Goal: Task Accomplishment & Management: Use online tool/utility

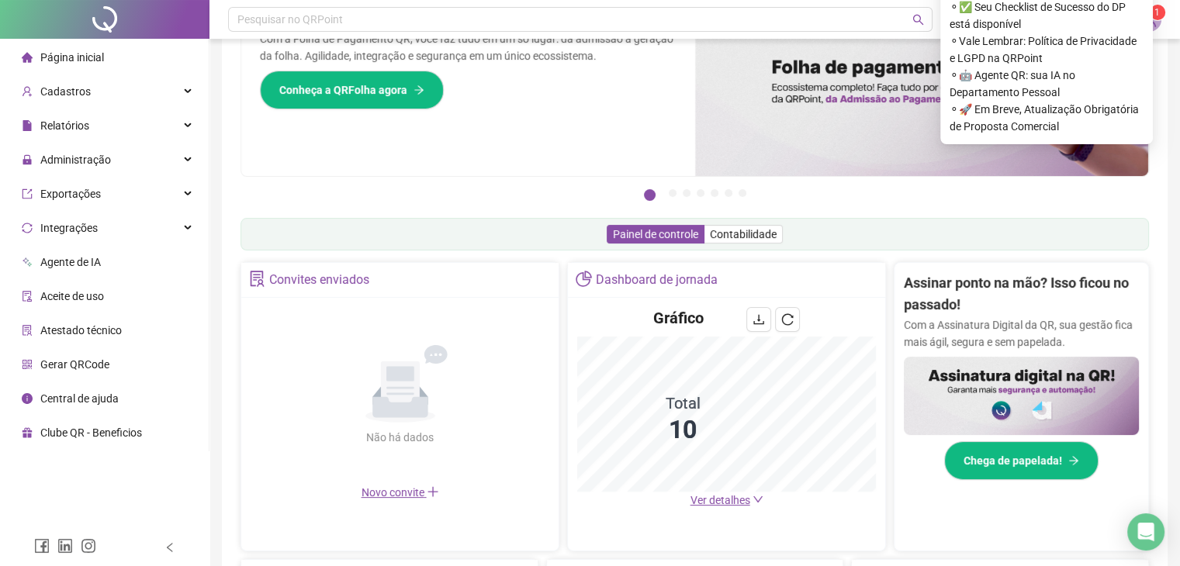
scroll to position [434, 0]
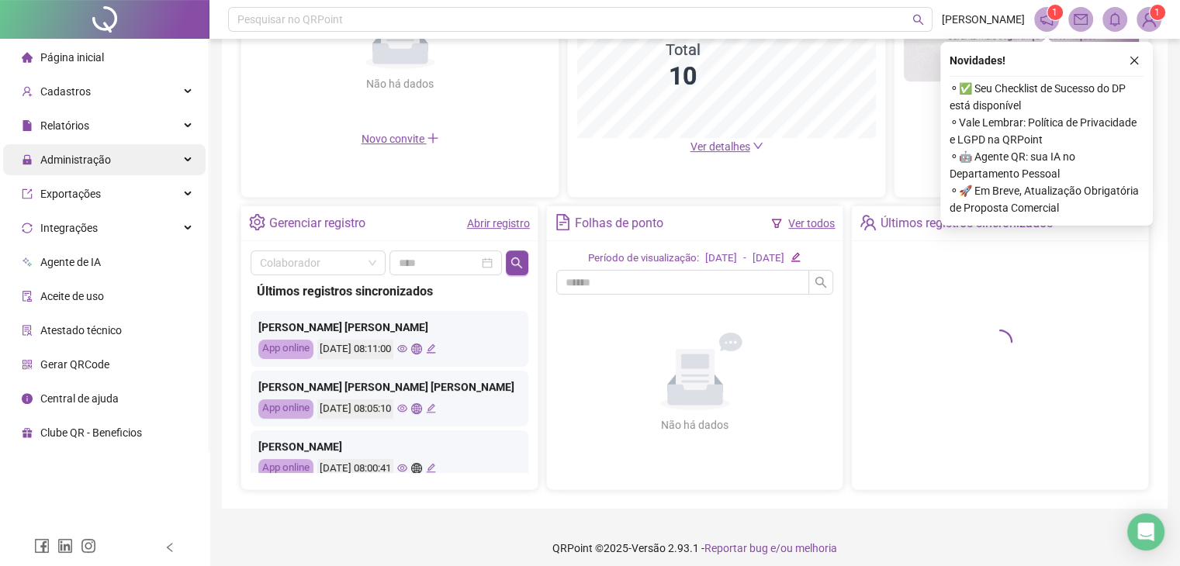
click at [144, 160] on div "Administração" at bounding box center [104, 159] width 203 height 31
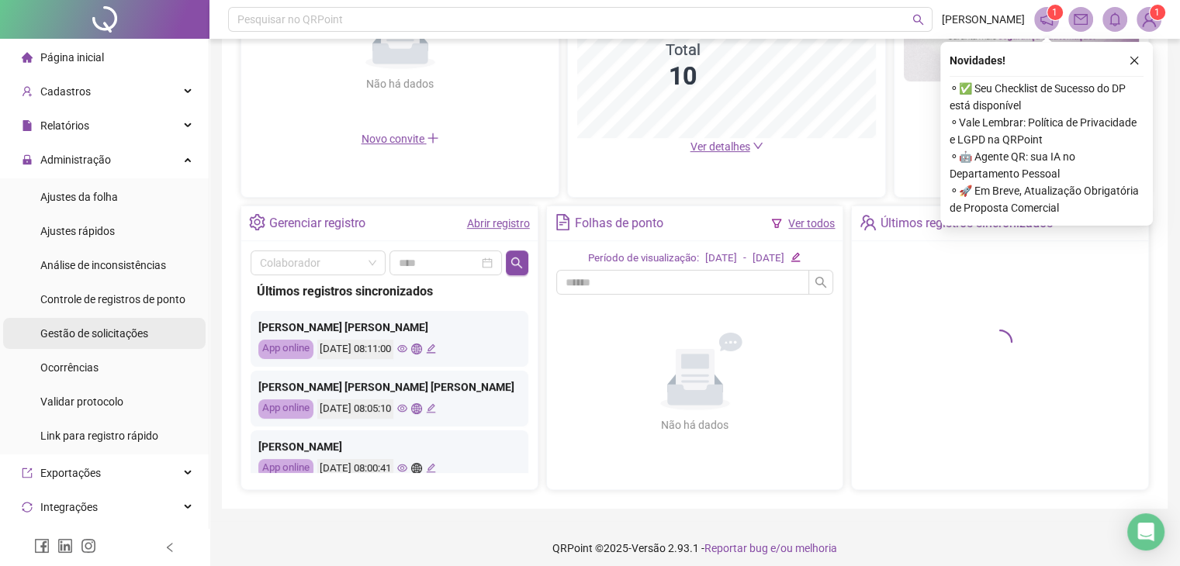
click at [117, 342] on div "Gestão de solicitações" at bounding box center [94, 333] width 108 height 31
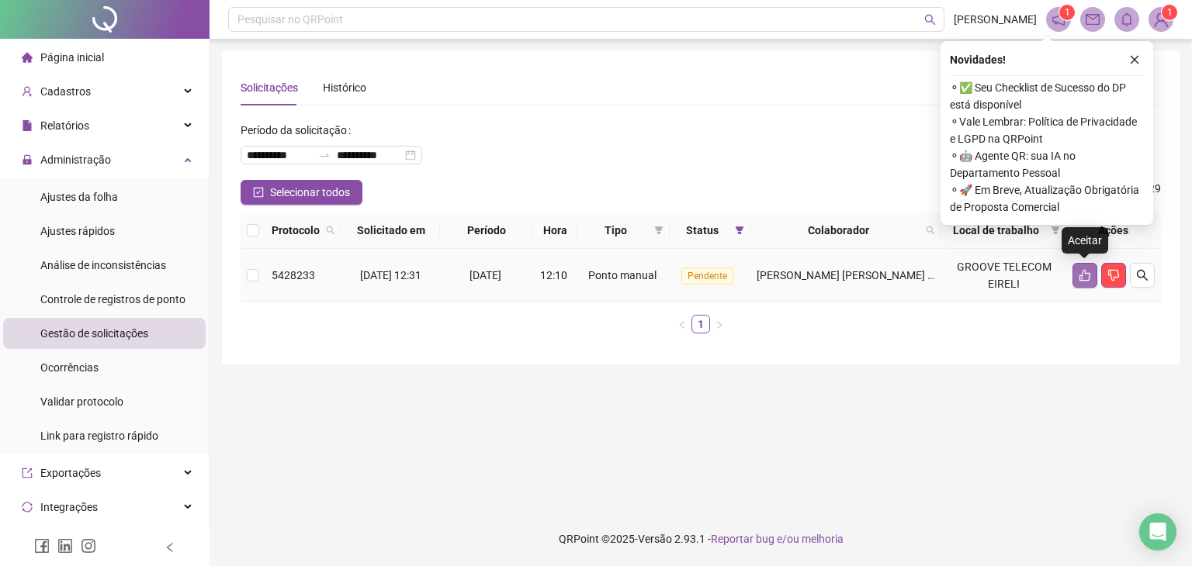
click at [1085, 282] on button "button" at bounding box center [1084, 275] width 25 height 25
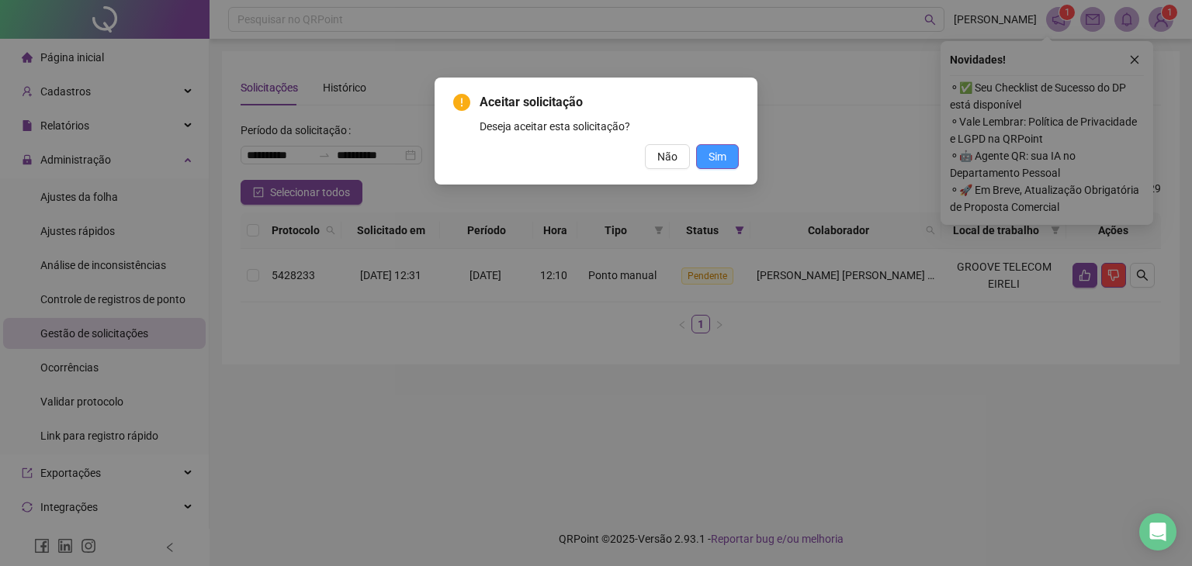
click at [708, 152] on button "Sim" at bounding box center [717, 156] width 43 height 25
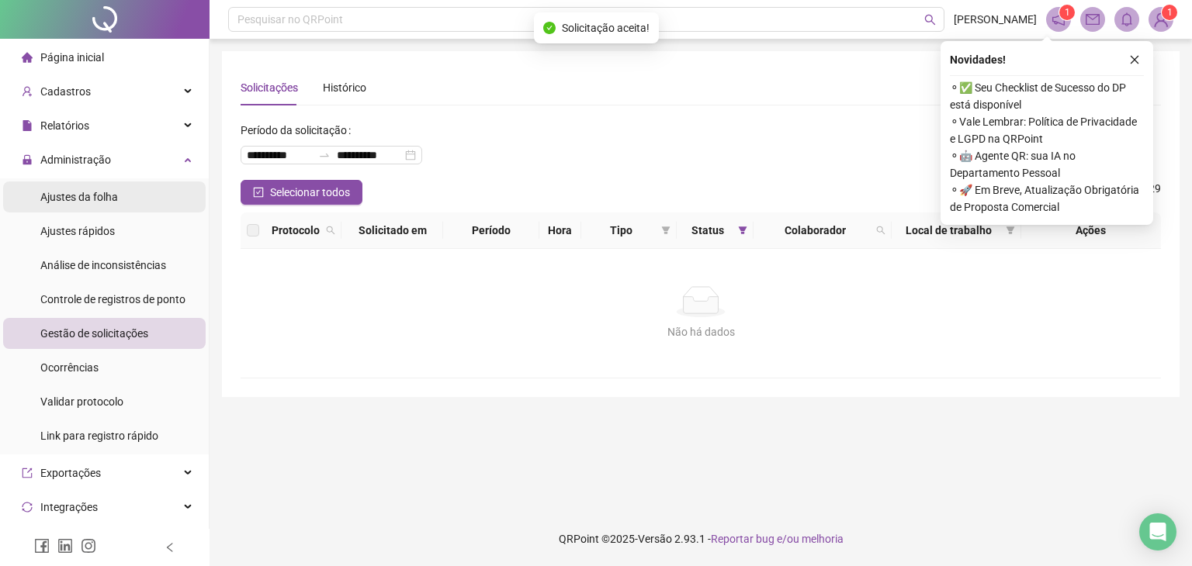
click at [77, 194] on span "Ajustes da folha" at bounding box center [79, 197] width 78 height 12
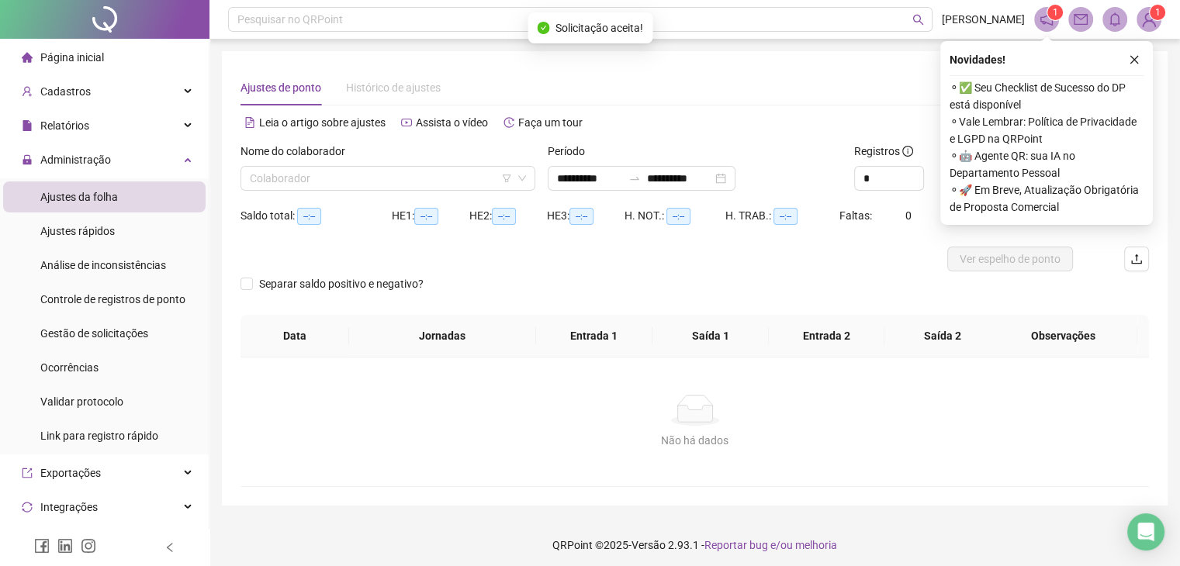
type input "**********"
click at [438, 175] on input "search" at bounding box center [381, 178] width 262 height 23
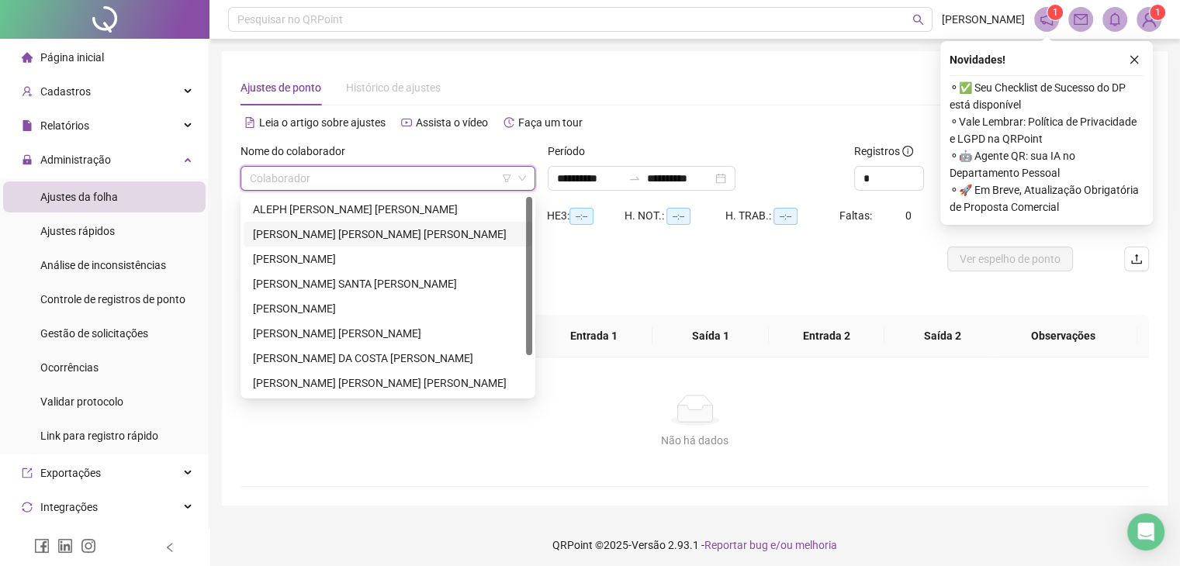
click at [348, 227] on div "[PERSON_NAME] [PERSON_NAME] [PERSON_NAME]" at bounding box center [388, 234] width 270 height 17
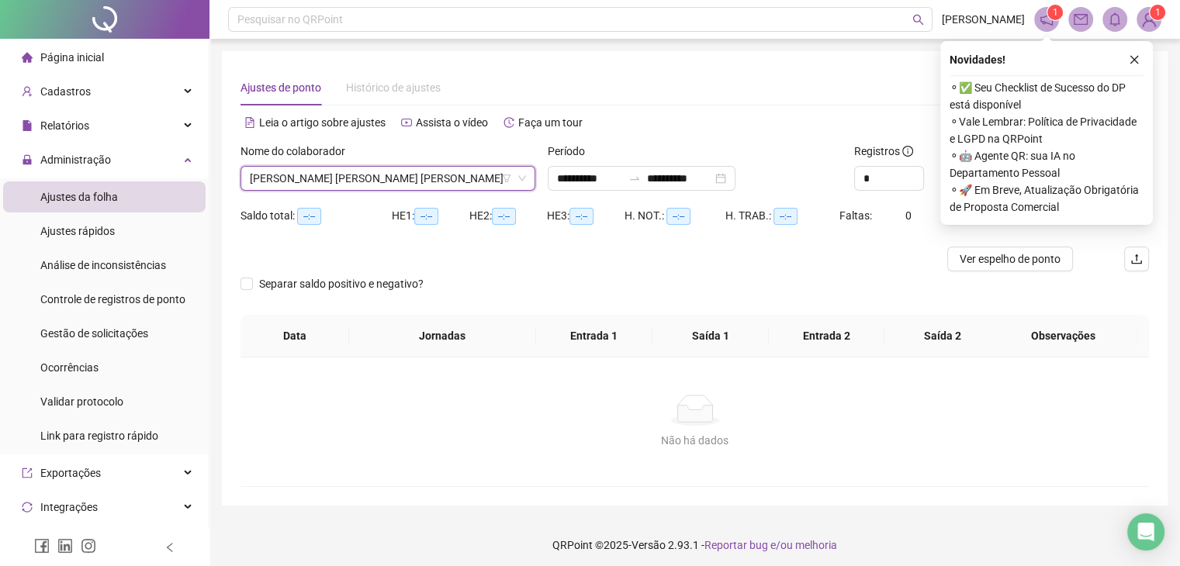
click at [366, 180] on span "[PERSON_NAME] [PERSON_NAME] [PERSON_NAME]" at bounding box center [388, 178] width 276 height 23
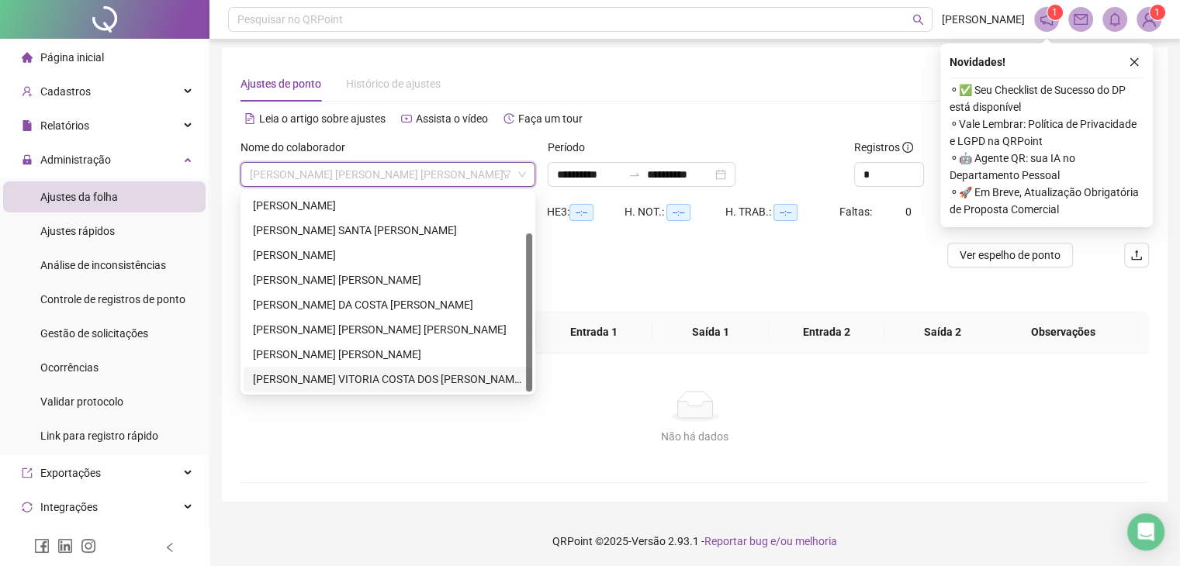
scroll to position [6, 0]
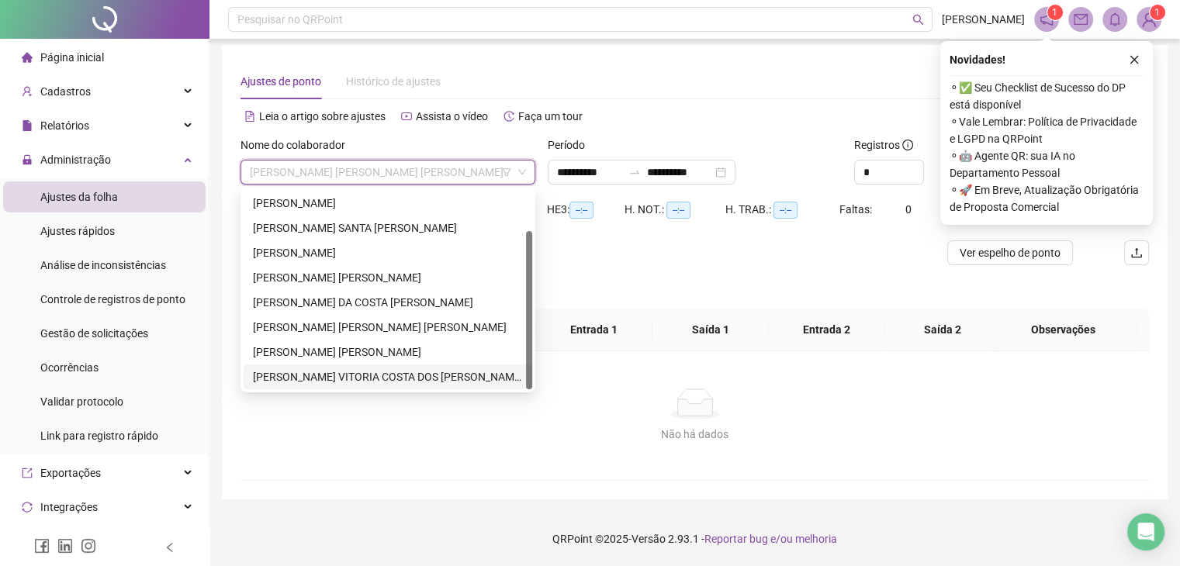
click at [360, 386] on div "[PERSON_NAME] VITORIA COSTA DOS [PERSON_NAME]" at bounding box center [388, 377] width 289 height 25
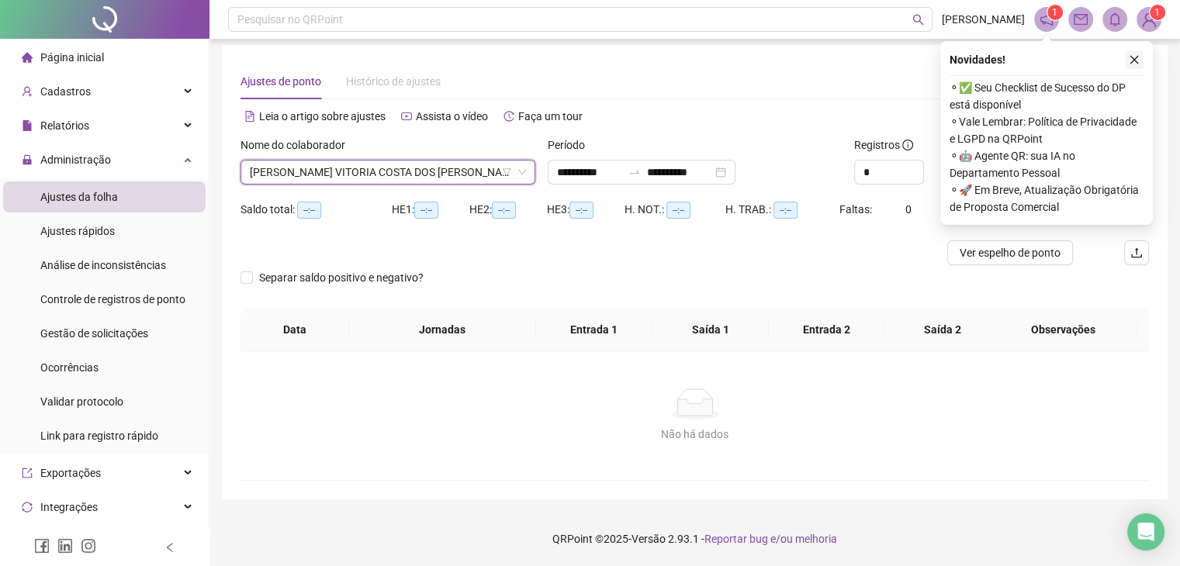
click at [1131, 58] on icon "close" at bounding box center [1134, 59] width 11 height 11
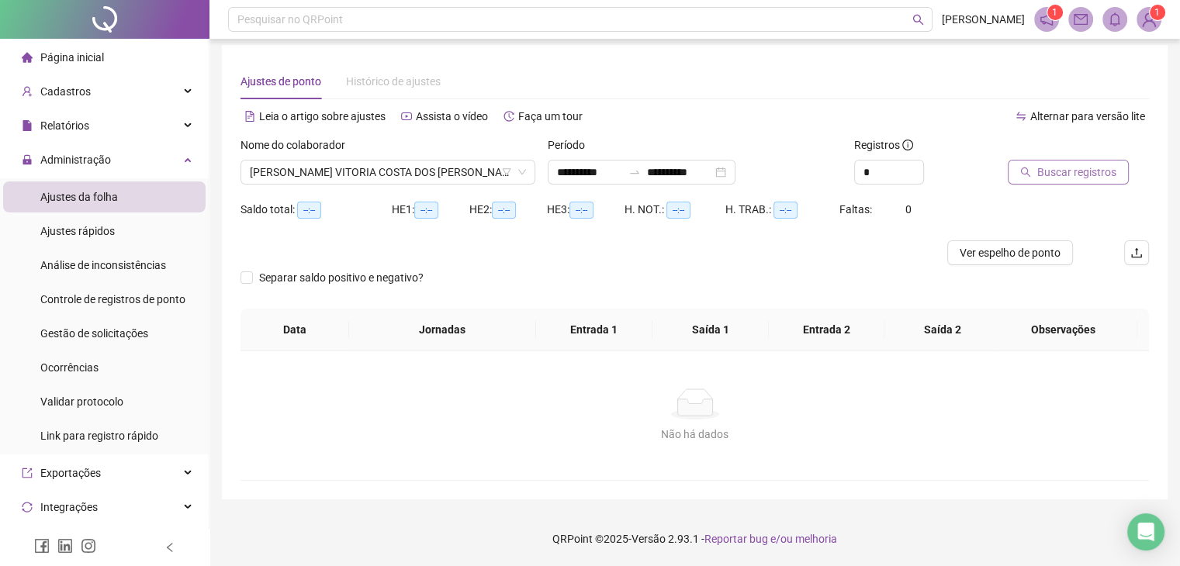
click at [1085, 165] on span "Buscar registros" at bounding box center [1076, 172] width 79 height 17
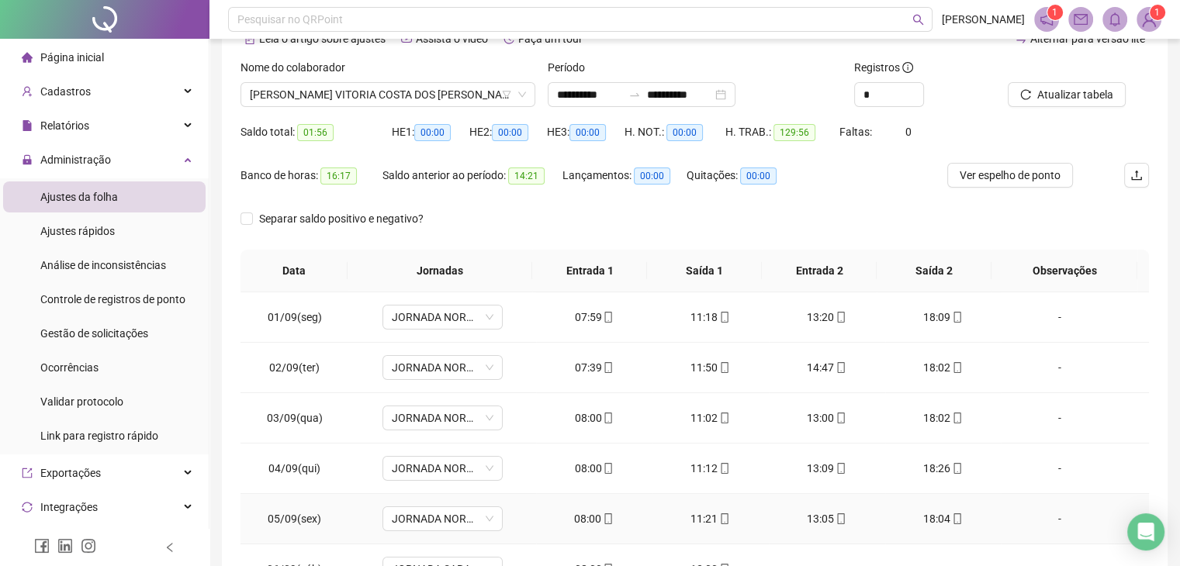
scroll to position [0, 0]
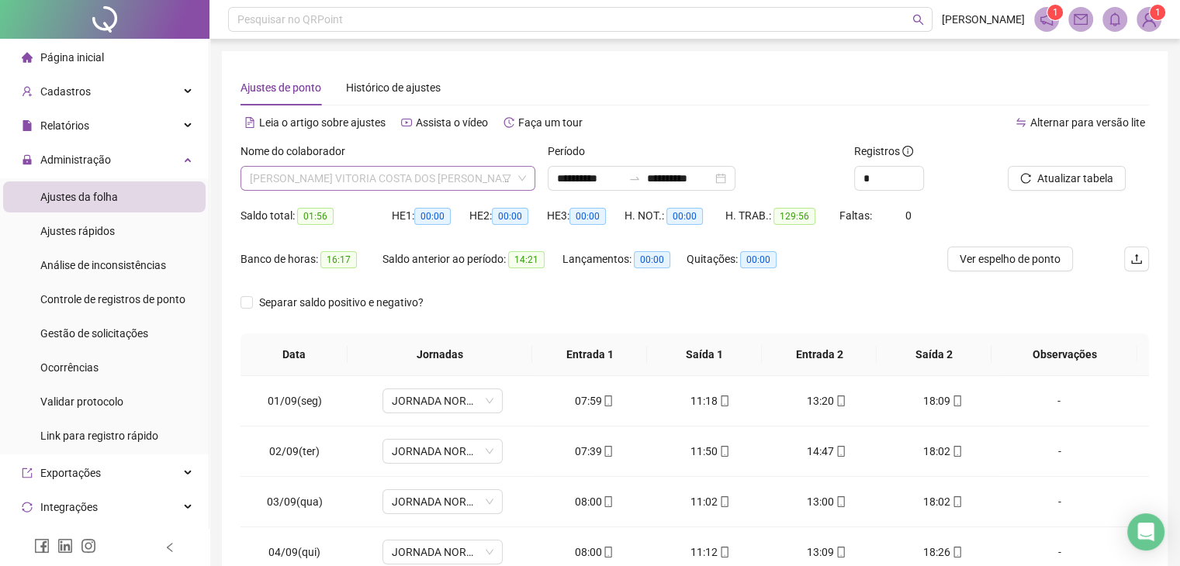
click at [410, 170] on span "[PERSON_NAME] VITORIA COSTA DOS [PERSON_NAME]" at bounding box center [388, 178] width 276 height 23
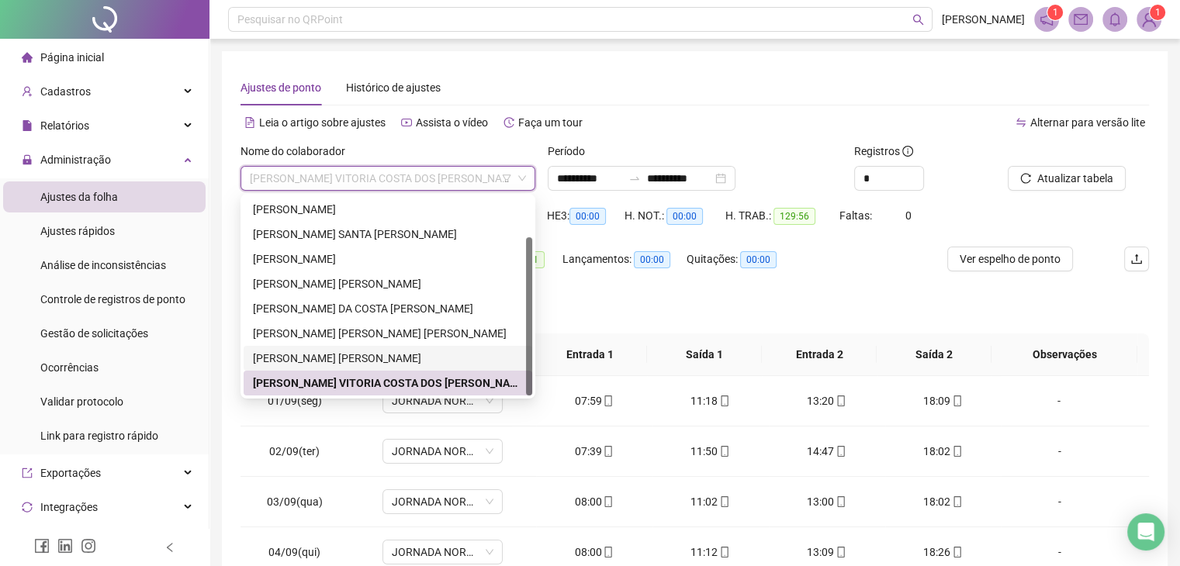
click at [357, 352] on div "[PERSON_NAME] [PERSON_NAME]" at bounding box center [388, 358] width 270 height 17
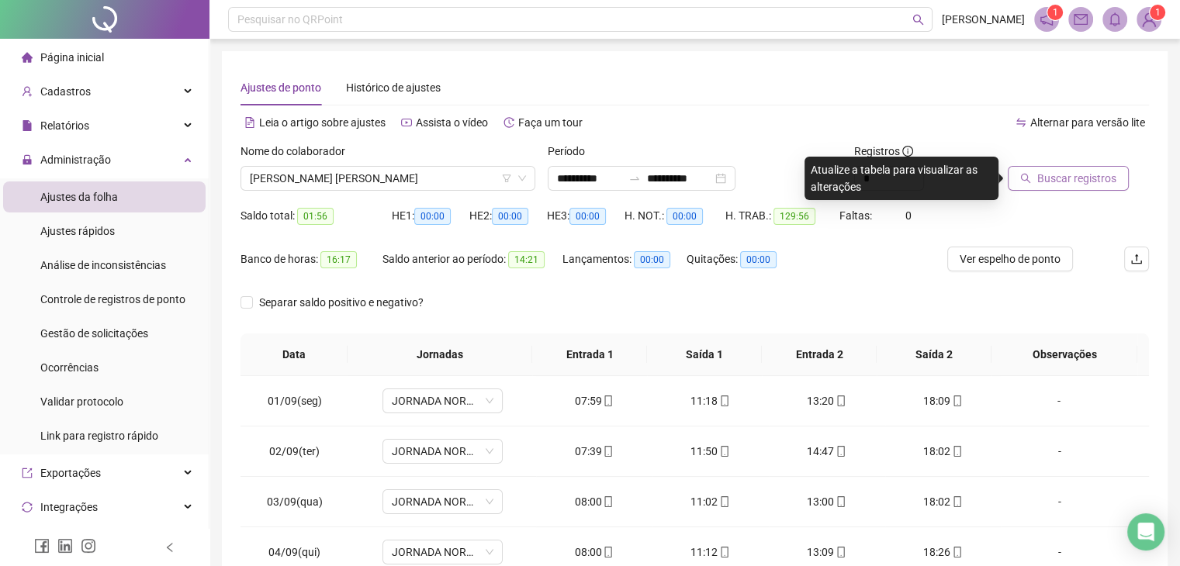
click at [1108, 184] on span "Buscar registros" at bounding box center [1076, 178] width 79 height 17
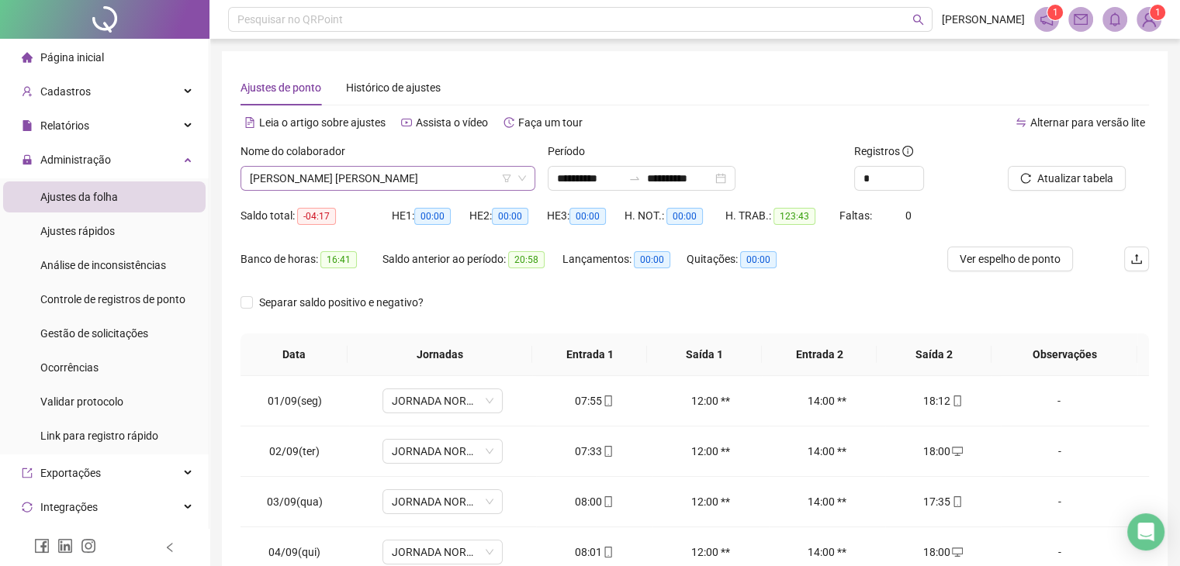
click at [359, 178] on span "[PERSON_NAME] [PERSON_NAME]" at bounding box center [388, 178] width 276 height 23
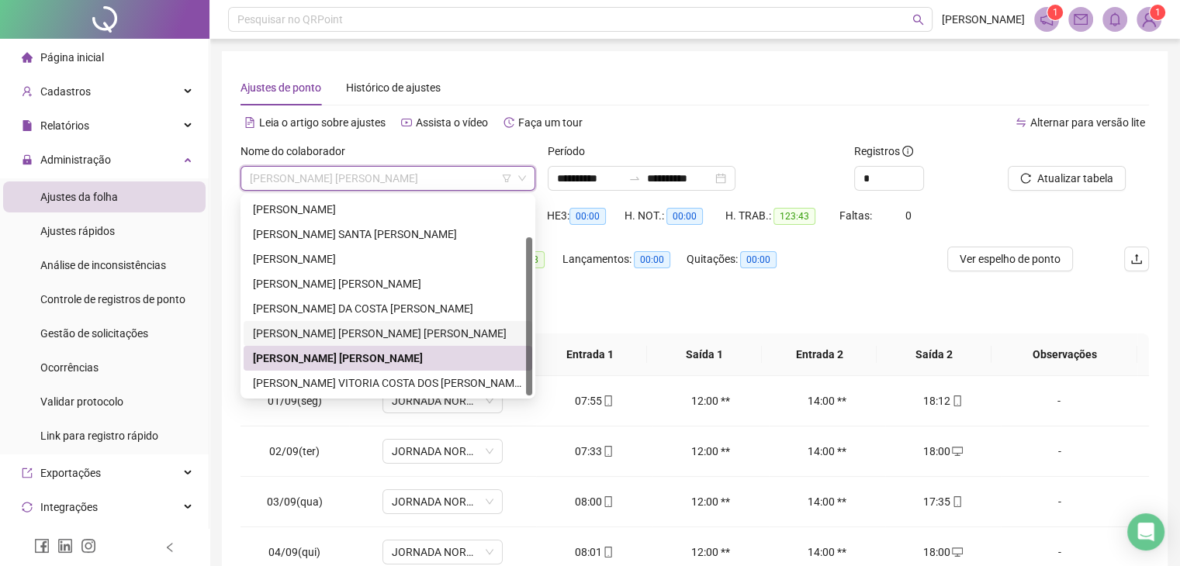
click at [341, 326] on div "[PERSON_NAME] [PERSON_NAME] [PERSON_NAME]" at bounding box center [388, 333] width 270 height 17
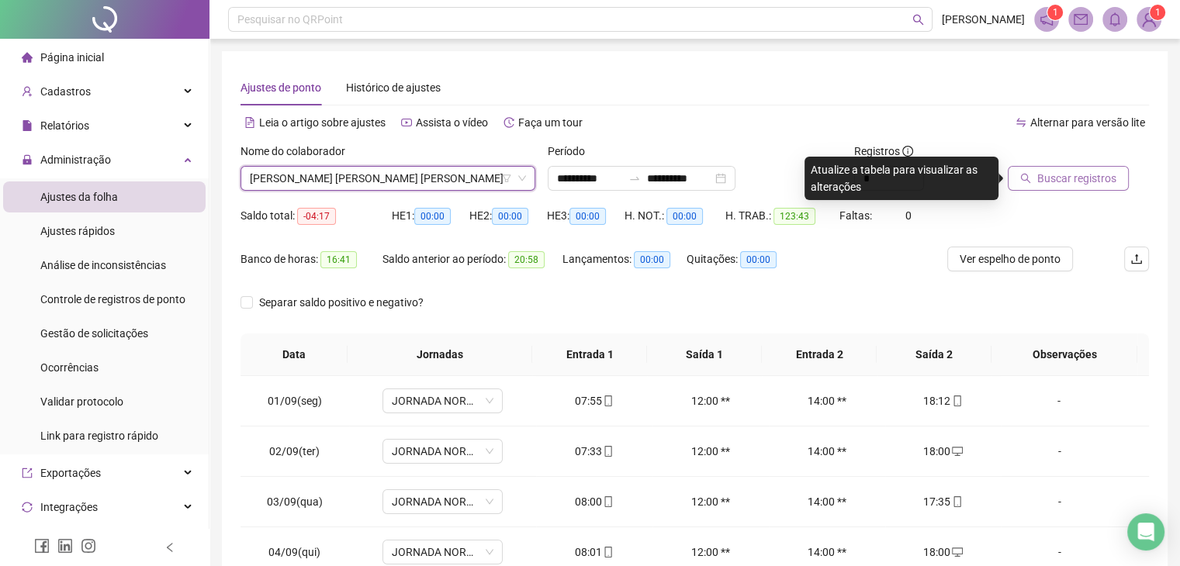
click at [1053, 178] on span "Buscar registros" at bounding box center [1076, 178] width 79 height 17
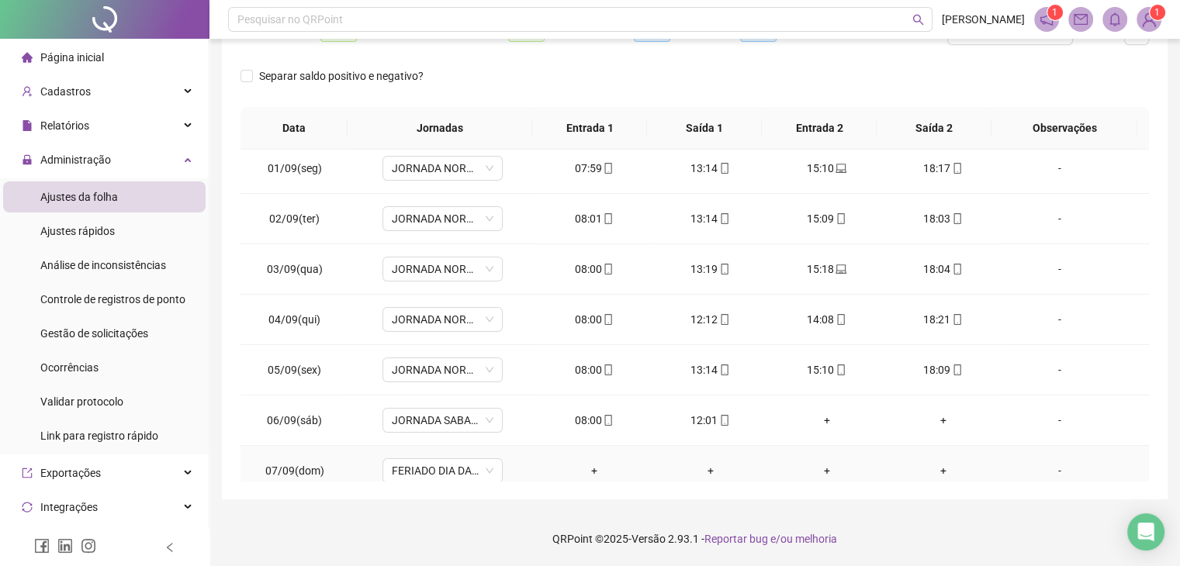
scroll to position [3, 0]
